Goal: Information Seeking & Learning: Learn about a topic

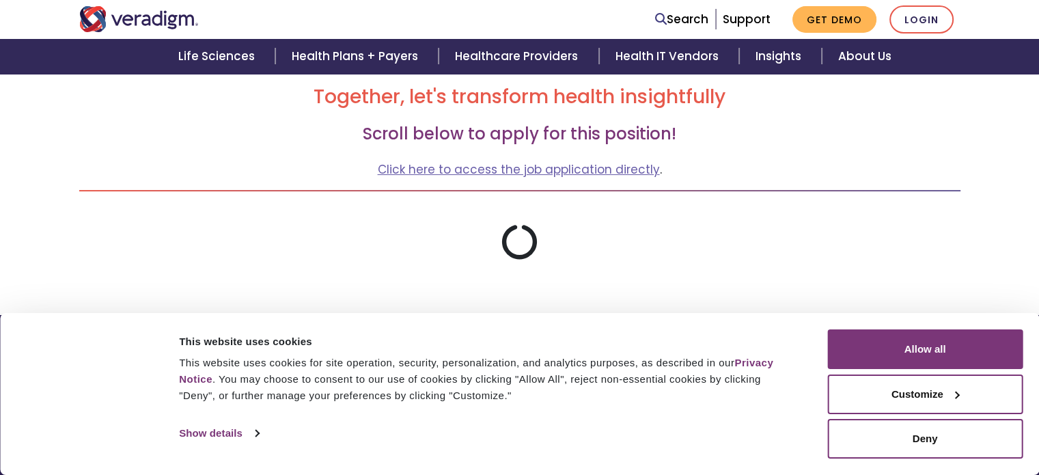
scroll to position [193, 0]
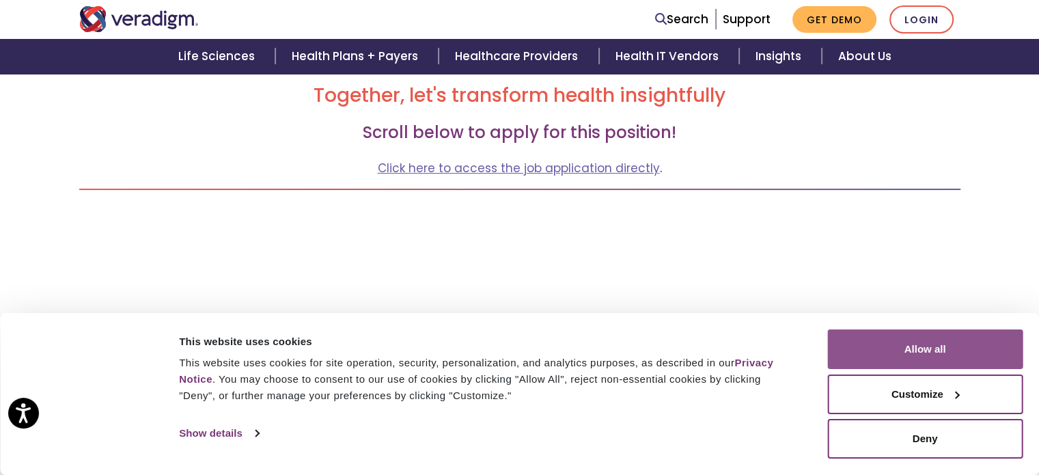
click at [984, 350] on button "Allow all" at bounding box center [924, 349] width 195 height 40
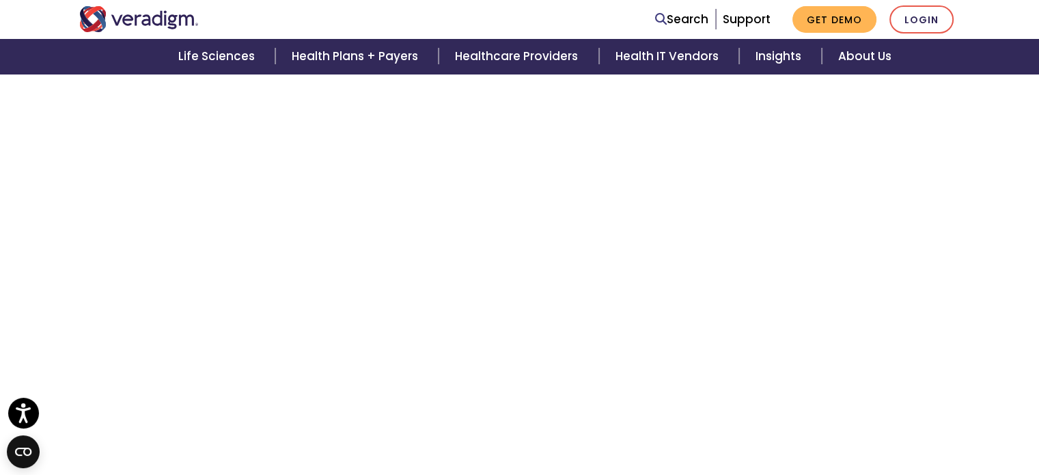
scroll to position [2835, 0]
click at [688, 23] on link "Search" at bounding box center [681, 19] width 53 height 18
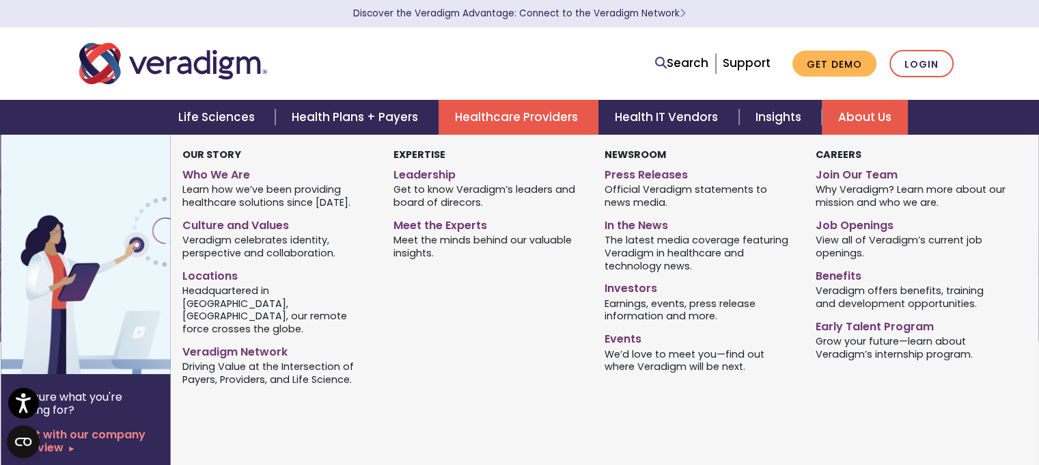
click at [862, 124] on link "About Us" at bounding box center [865, 117] width 86 height 35
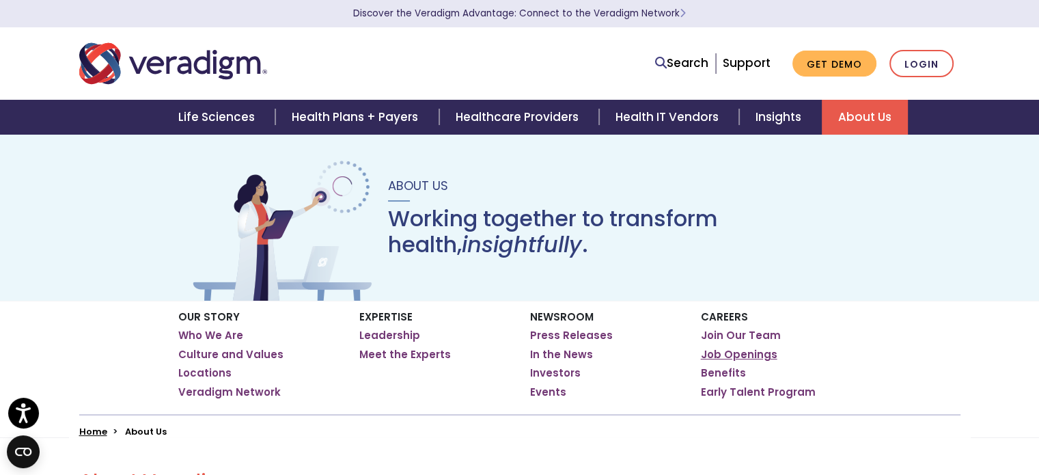
click at [763, 355] on link "Job Openings" at bounding box center [739, 355] width 77 height 14
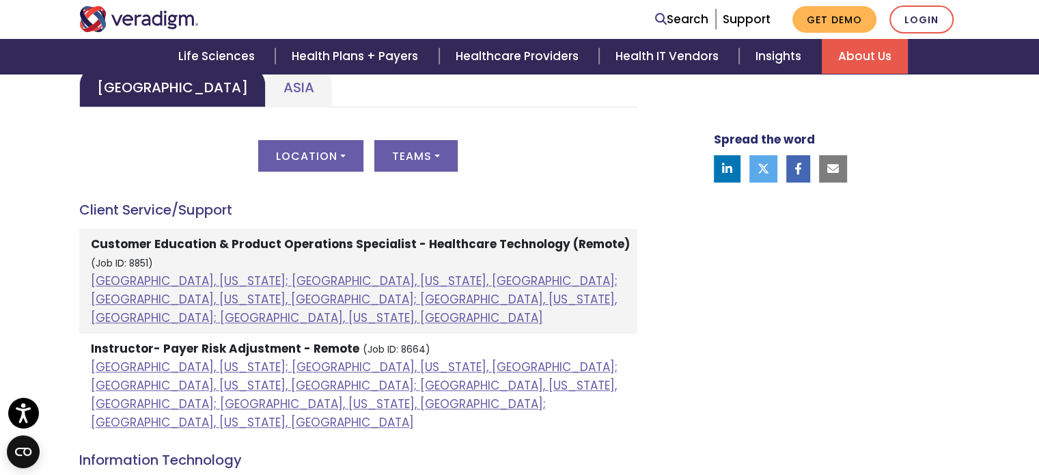
scroll to position [693, 0]
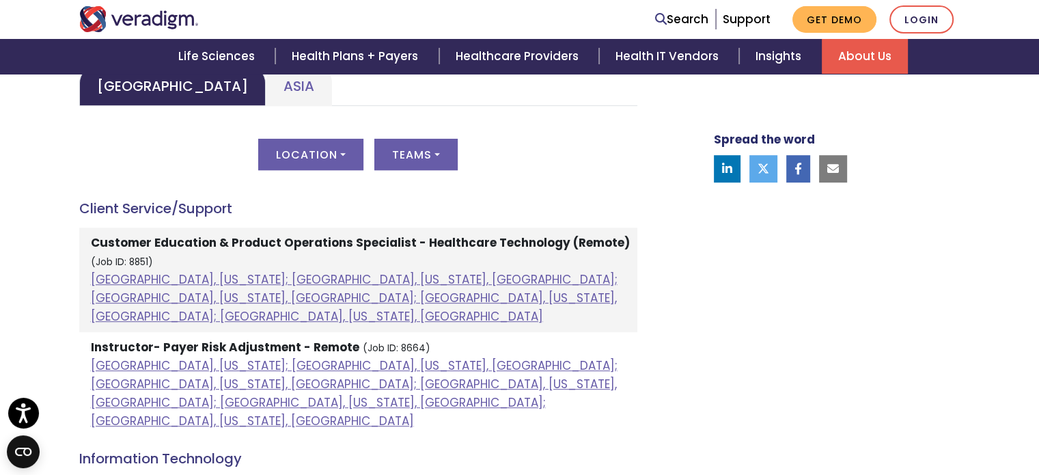
click at [488, 257] on li "Customer Education & Product Operations Specialist - Healthcare Technology (Rem…" at bounding box center [358, 280] width 558 height 105
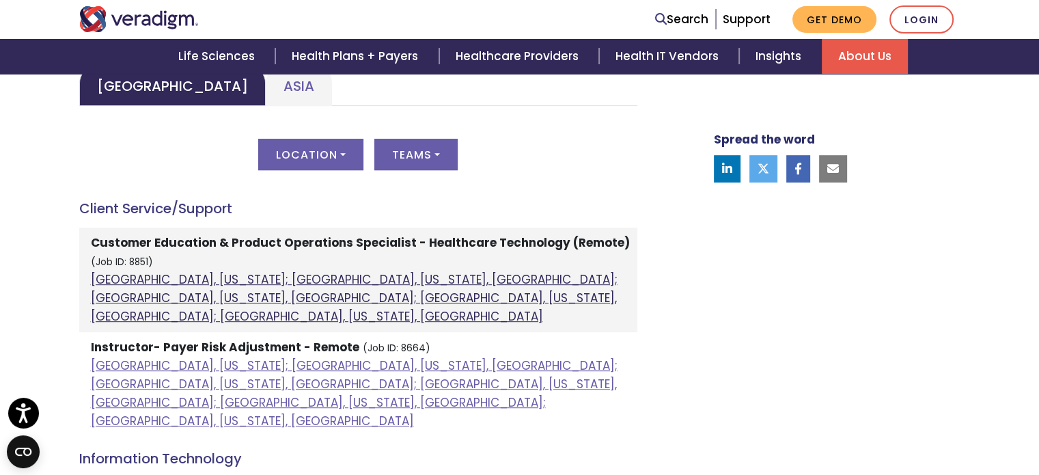
click at [325, 284] on link "Atlanta, Georgia; Orlando, Florida, United States; Phoenix, Arizona, United Sta…" at bounding box center [354, 297] width 527 height 53
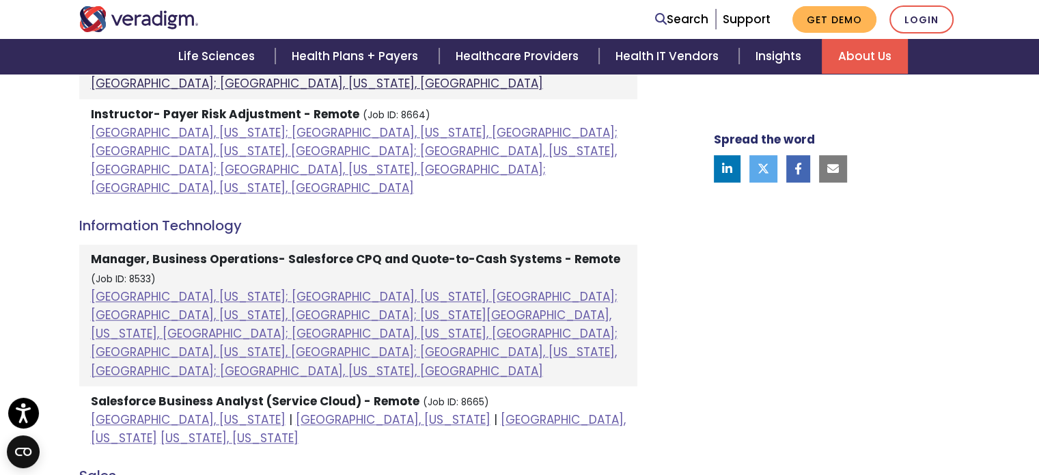
scroll to position [926, 0]
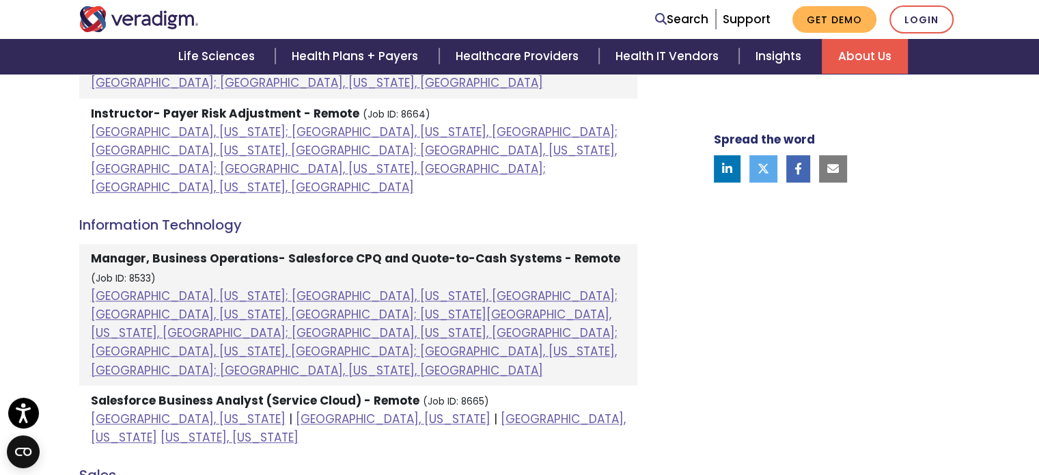
click at [571, 250] on strong "Manager, Business Operations- Salesforce CPQ and Quote-to-Cash Systems - Remote" at bounding box center [356, 258] width 530 height 16
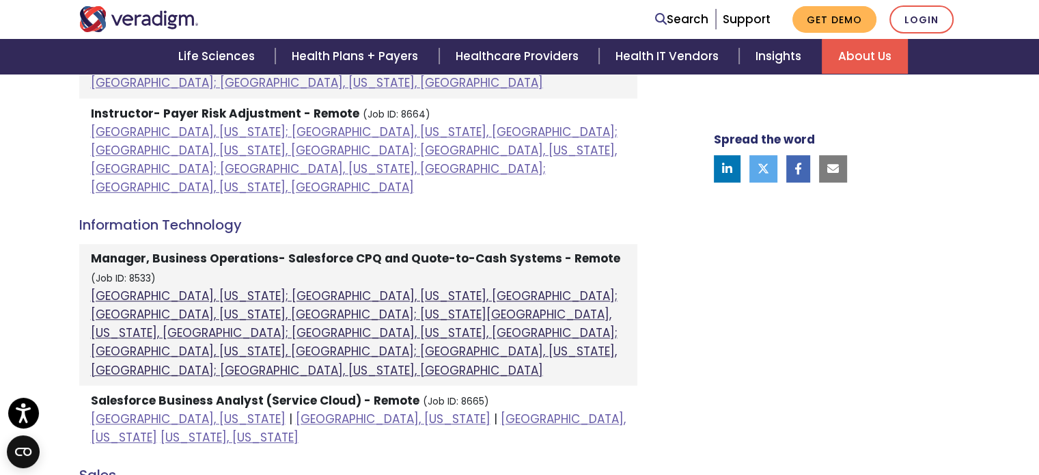
click at [504, 288] on link "Atlanta, Georgia; Columbia, South Carolina, United States; Houston, Texas, Unit…" at bounding box center [354, 333] width 527 height 91
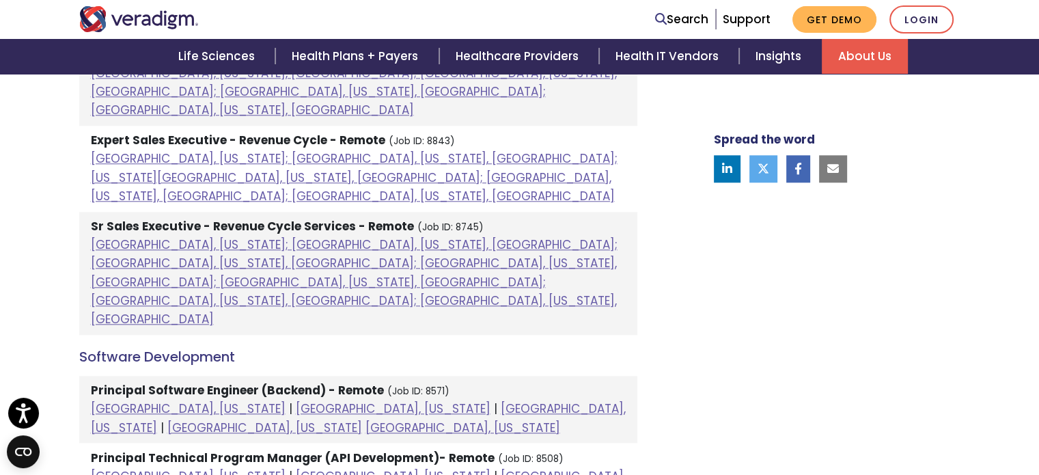
scroll to position [1399, 0]
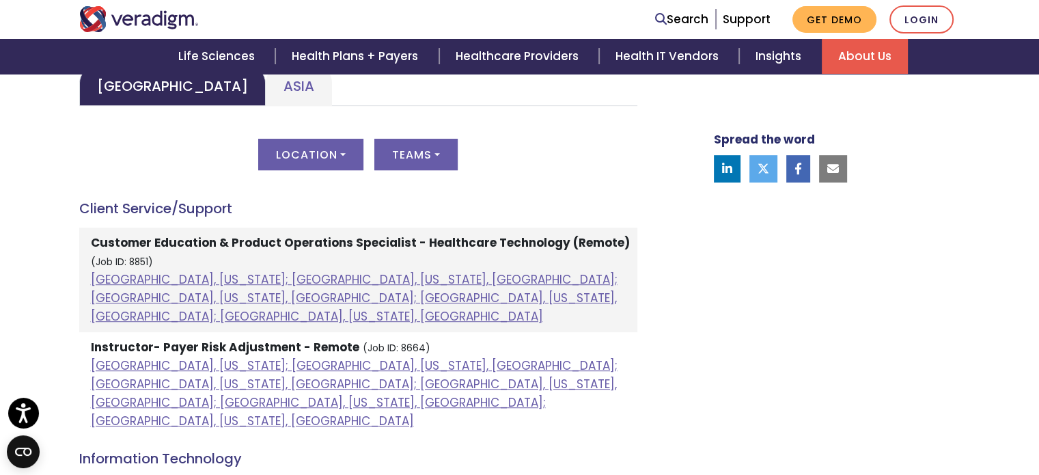
scroll to position [696, 0]
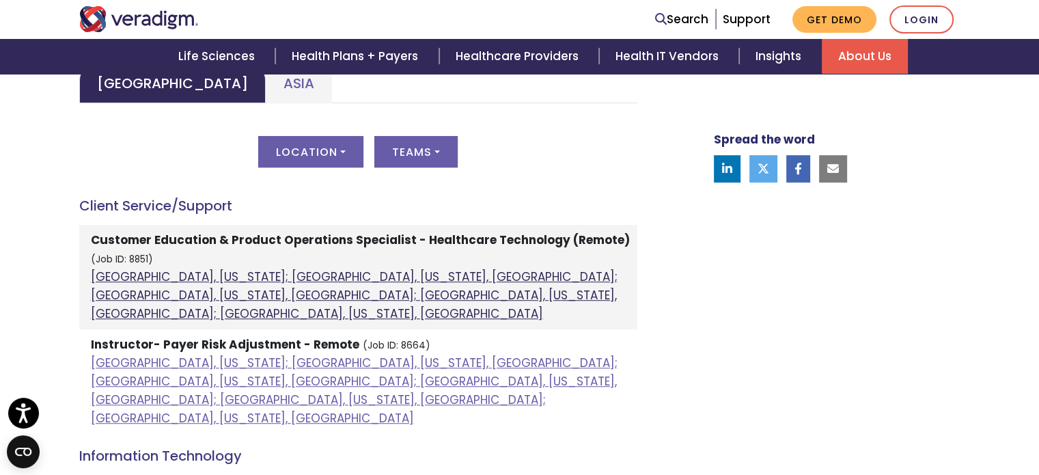
click at [506, 284] on link "Atlanta, Georgia; Orlando, Florida, United States; Phoenix, Arizona, United Sta…" at bounding box center [354, 295] width 527 height 53
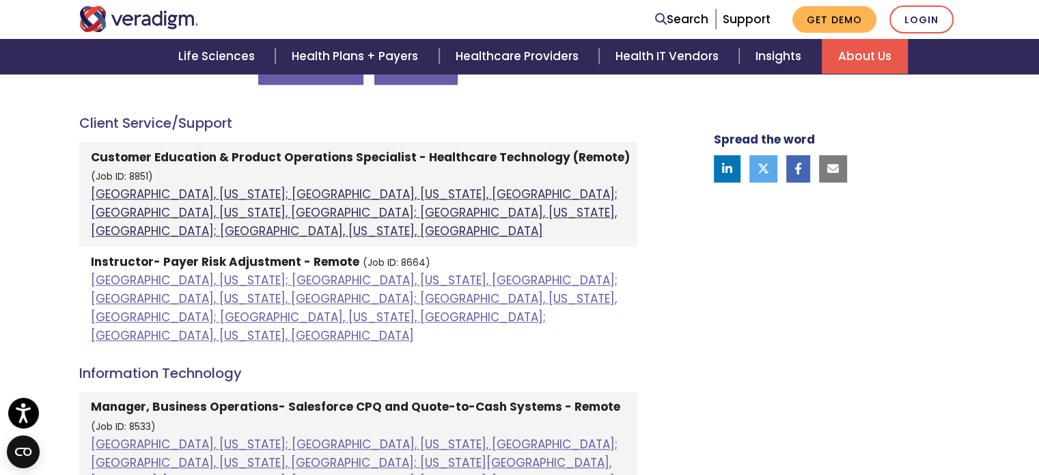
scroll to position [782, 0]
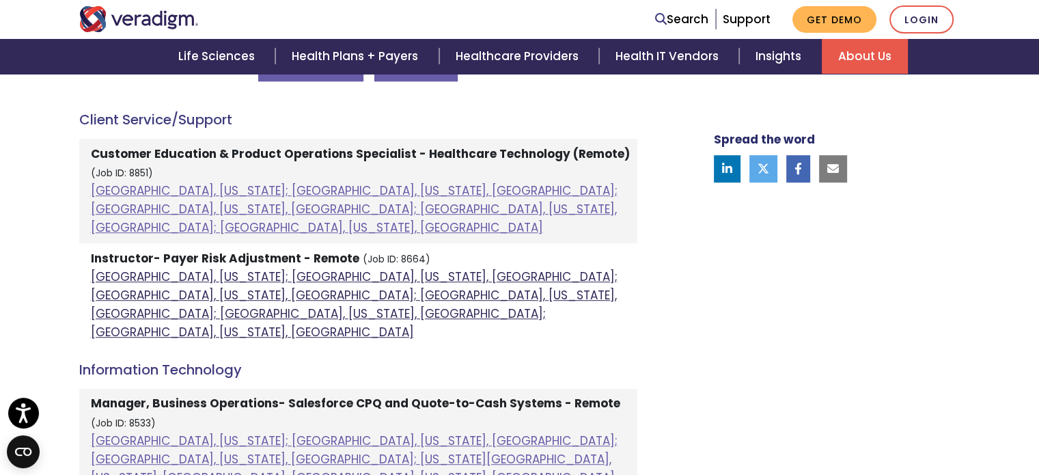
click at [568, 281] on link "Atlanta, Georgia; Chicago, Illinois, United States; Houston, Texas, United Stat…" at bounding box center [354, 305] width 527 height 72
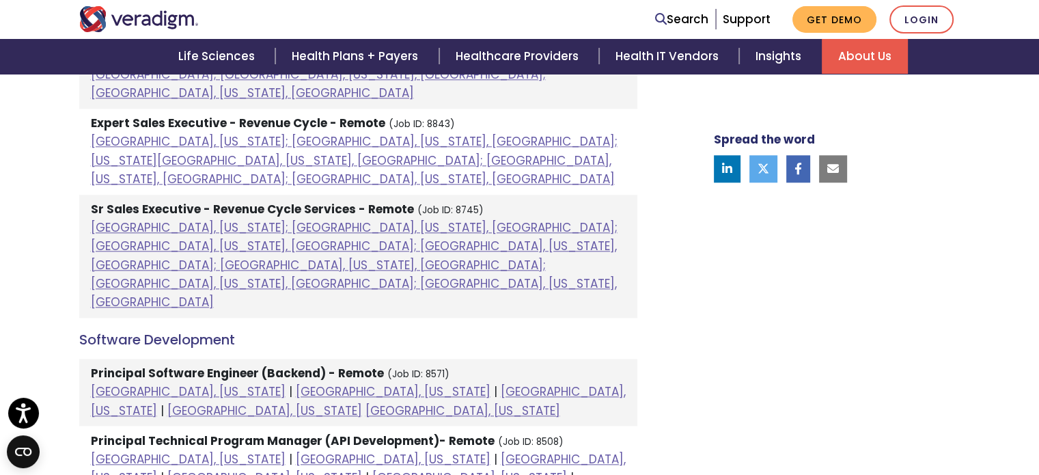
scroll to position [1418, 0]
